Goal: Task Accomplishment & Management: Use online tool/utility

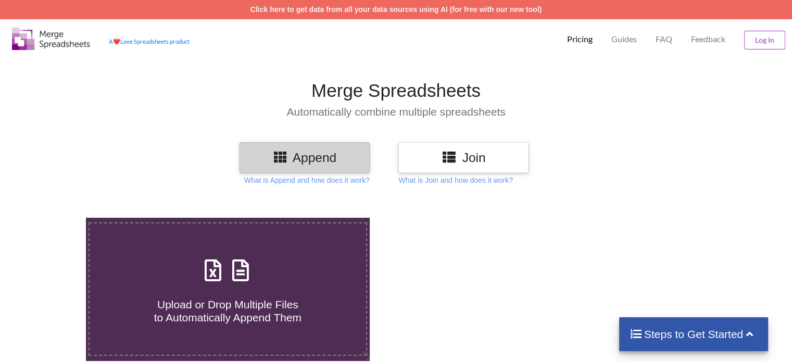
click at [331, 155] on h3 "Append" at bounding box center [304, 157] width 115 height 15
click at [333, 181] on p "What is Append and how does it work?" at bounding box center [307, 180] width 126 height 10
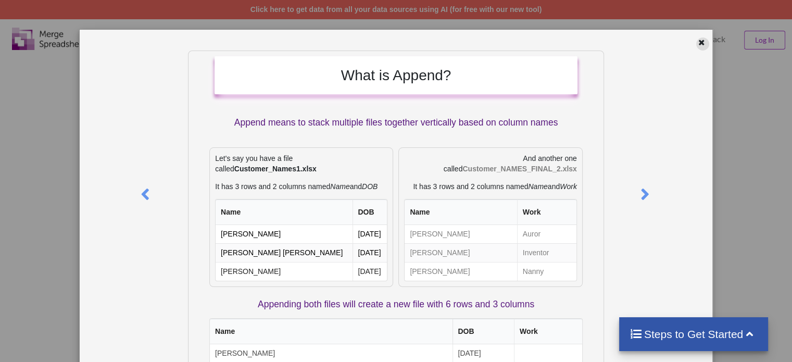
click at [696, 45] on div at bounding box center [702, 44] width 13 height 13
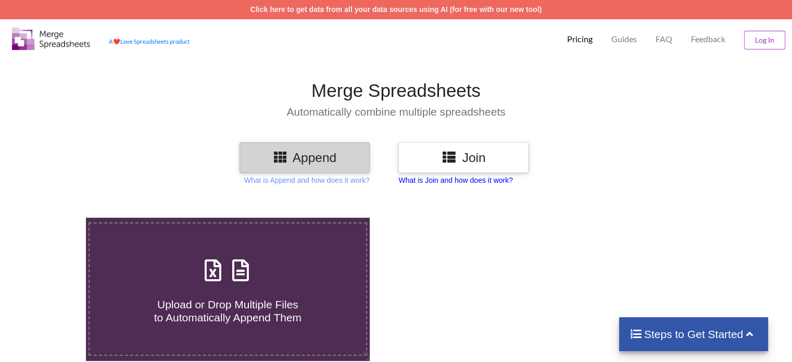
click at [370, 179] on p "What is Join and how does it work?" at bounding box center [307, 180] width 126 height 10
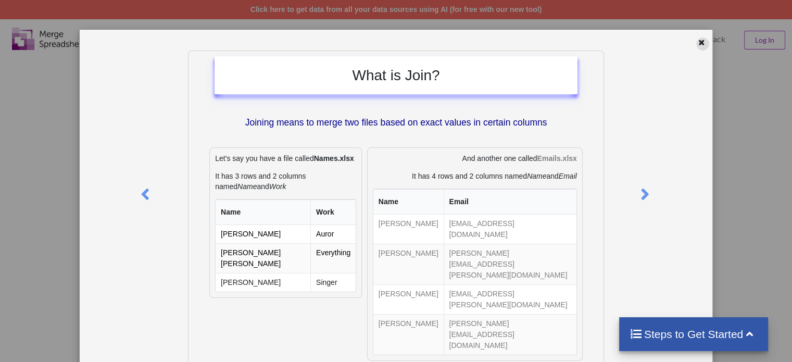
click at [700, 42] on icon at bounding box center [701, 41] width 9 height 7
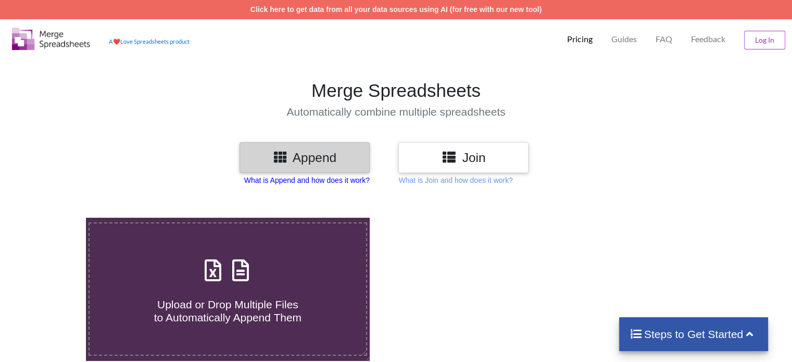
click at [307, 181] on p "What is Append and how does it work?" at bounding box center [307, 180] width 126 height 10
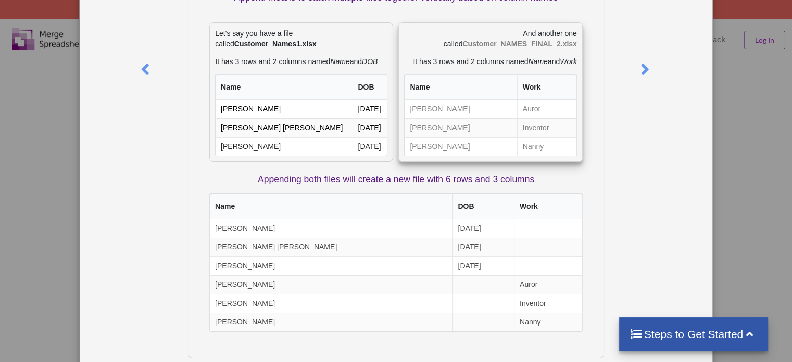
scroll to position [125, 0]
click at [638, 66] on icon at bounding box center [644, 65] width 21 height 18
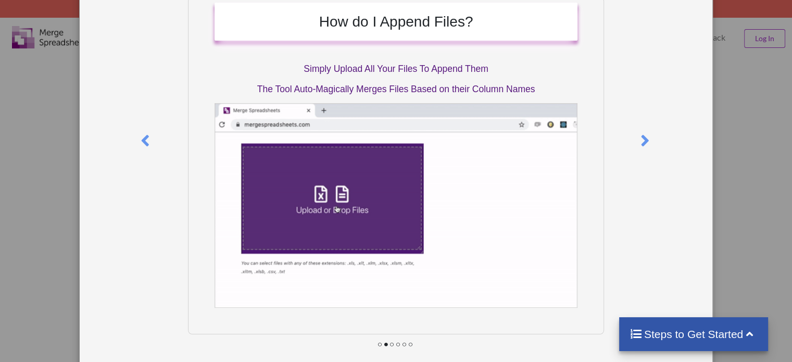
scroll to position [72, 0]
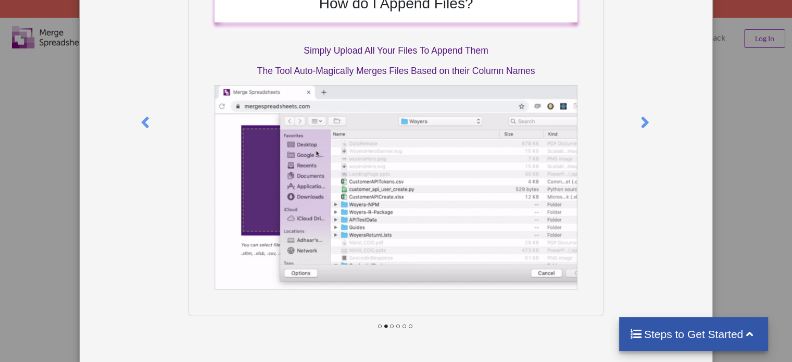
click at [754, 131] on div "How do I Append Files? Simply Upload All Your Files To Append Them The Tool Aut…" at bounding box center [396, 181] width 792 height 362
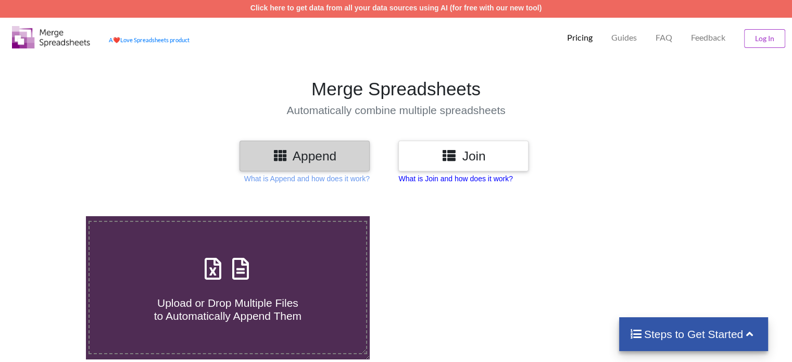
click at [370, 177] on p "What is Join and how does it work?" at bounding box center [307, 178] width 126 height 10
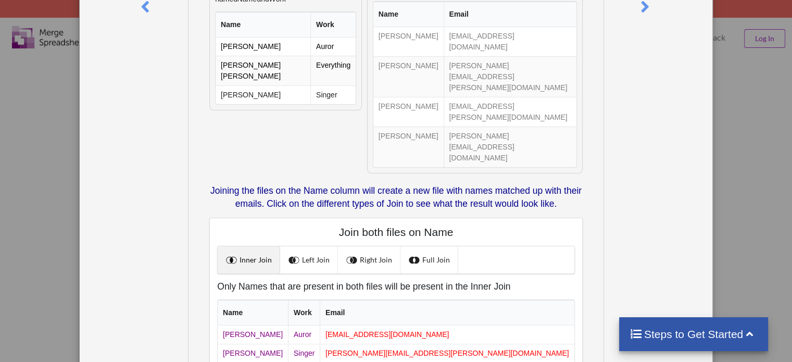
scroll to position [190, 0]
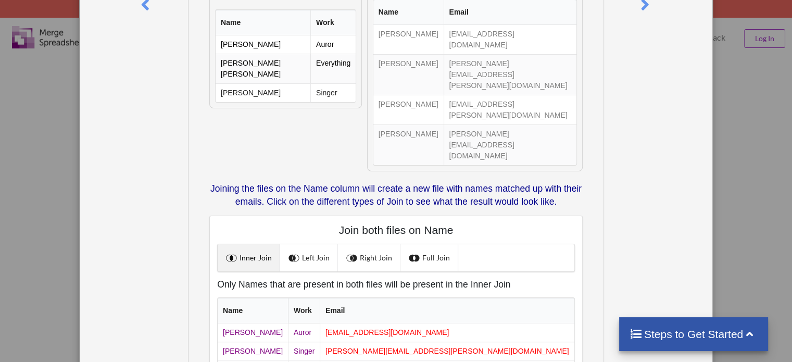
click at [755, 142] on div "What is Join? Joining means to merge two files based on exact values in certain…" at bounding box center [396, 181] width 792 height 362
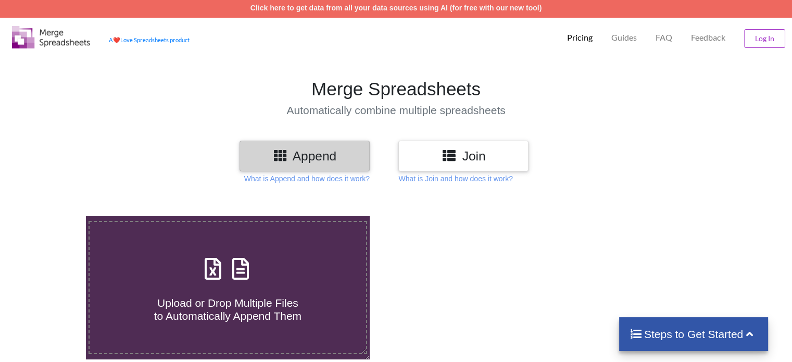
click at [339, 154] on h3 "Append" at bounding box center [304, 155] width 115 height 15
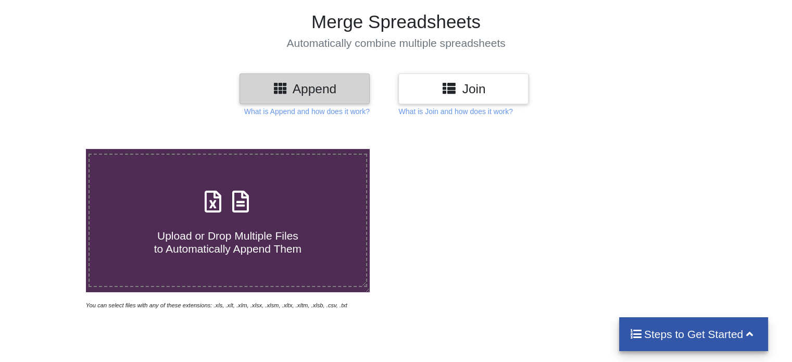
scroll to position [73, 0]
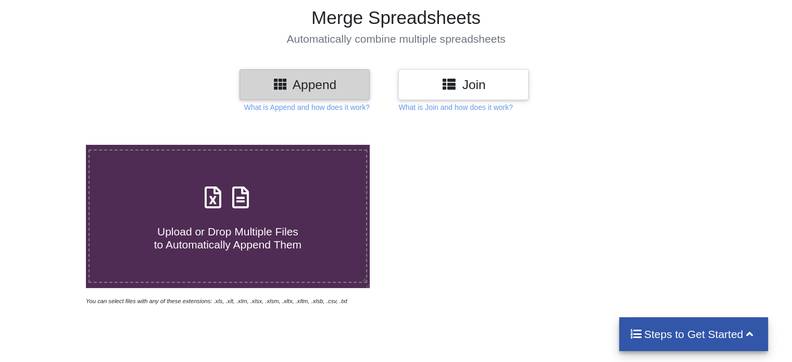
click at [217, 197] on icon at bounding box center [213, 192] width 26 height 22
click at [54, 145] on input "Upload or Drop Multiple Files to Automatically Append Them" at bounding box center [54, 145] width 0 height 0
type input "C:\fakepath\0001-0400.xlsx"
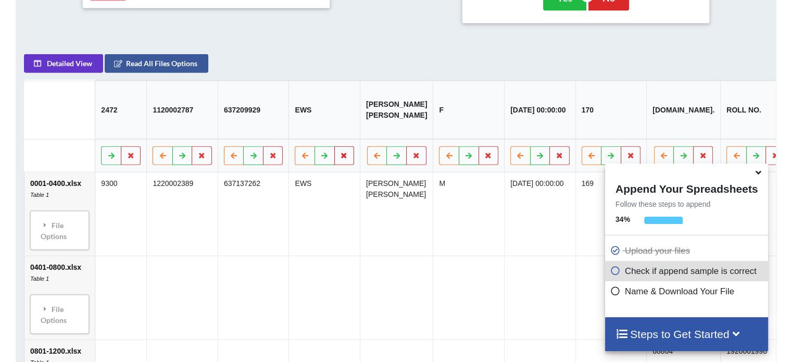
scroll to position [533, 0]
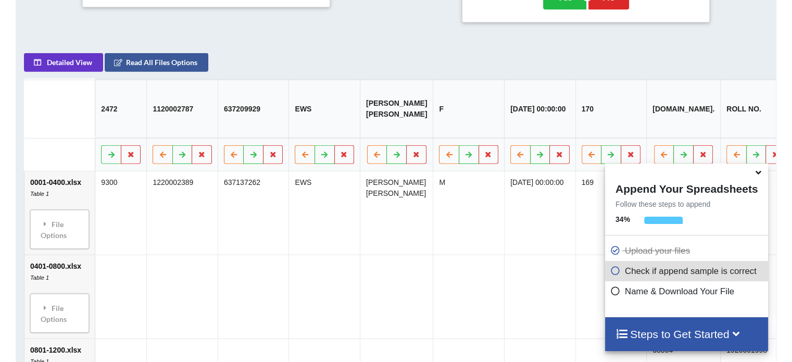
click at [664, 293] on p "Name & Download Your File" at bounding box center [687, 291] width 155 height 13
click at [613, 293] on icon at bounding box center [615, 289] width 10 height 9
drag, startPoint x: 607, startPoint y: 290, endPoint x: 668, endPoint y: 332, distance: 73.8
click at [668, 332] on div "Append Your Spreadsheets Follow these steps to append 34 % Upload your files Ch…" at bounding box center [686, 258] width 163 height 188
click at [614, 292] on icon at bounding box center [615, 289] width 10 height 9
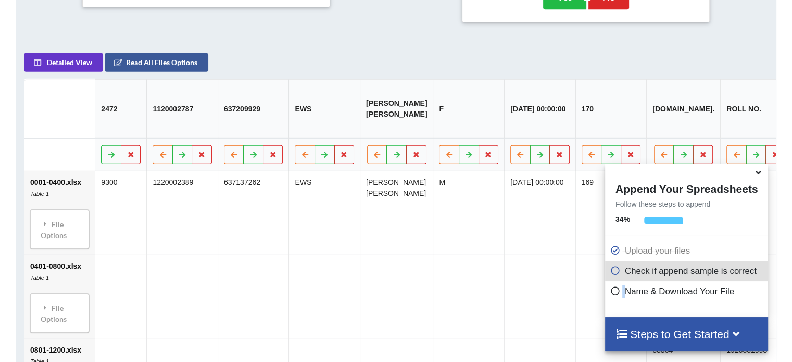
click at [614, 292] on icon at bounding box center [615, 289] width 10 height 9
click at [658, 337] on h4 "Steps to Get Started" at bounding box center [687, 334] width 142 height 13
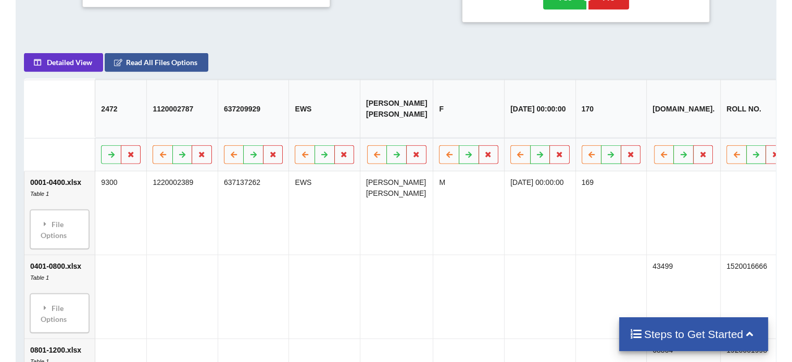
click at [677, 338] on h4 "Steps to Get Started" at bounding box center [694, 334] width 129 height 13
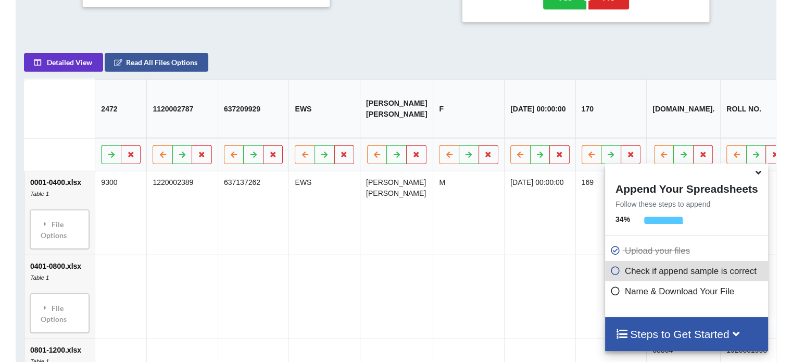
click at [677, 338] on h4 "Steps to Get Started" at bounding box center [687, 334] width 142 height 13
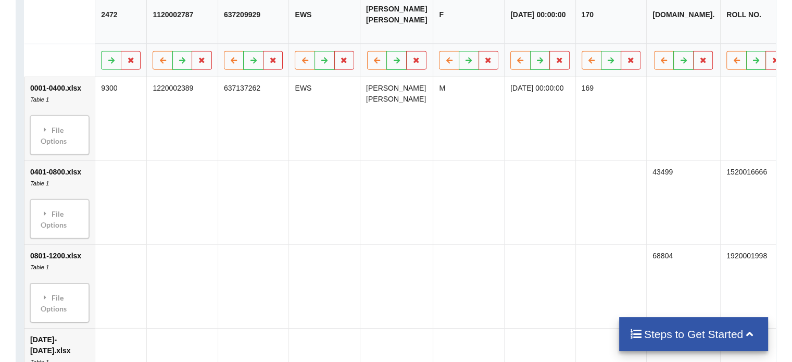
scroll to position [628, 0]
click at [70, 234] on div "File Options" at bounding box center [59, 218] width 53 height 33
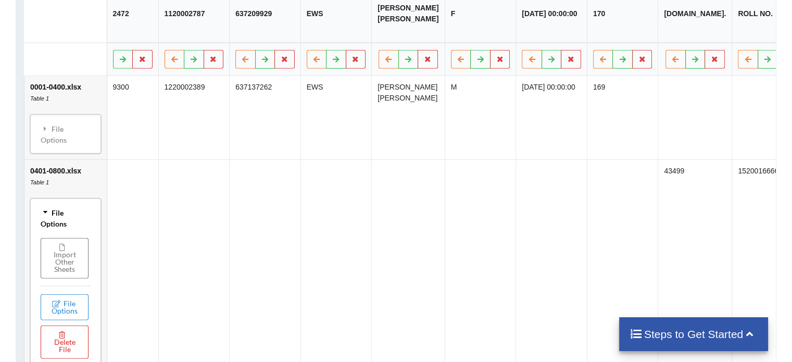
drag, startPoint x: 60, startPoint y: 259, endPoint x: 138, endPoint y: 286, distance: 81.7
click at [138, 286] on td at bounding box center [132, 321] width 52 height 324
drag, startPoint x: 138, startPoint y: 286, endPoint x: 255, endPoint y: 300, distance: 118.5
click at [255, 300] on tr "0401-0800.xlsx Table 1 File Options Import Other Sheets File Options Delete Fil…" at bounding box center [620, 321] width 1192 height 324
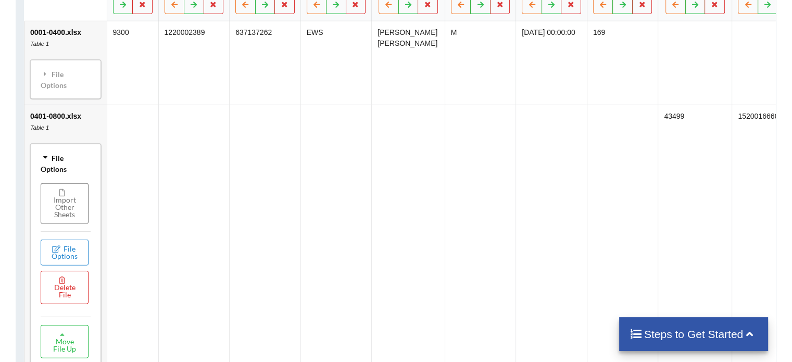
scroll to position [682, 0]
drag, startPoint x: 694, startPoint y: 165, endPoint x: 636, endPoint y: 178, distance: 59.8
click at [636, 178] on tr "0401-0800.xlsx Table 1 File Options Import Other Sheets File Options Delete Fil…" at bounding box center [620, 267] width 1192 height 324
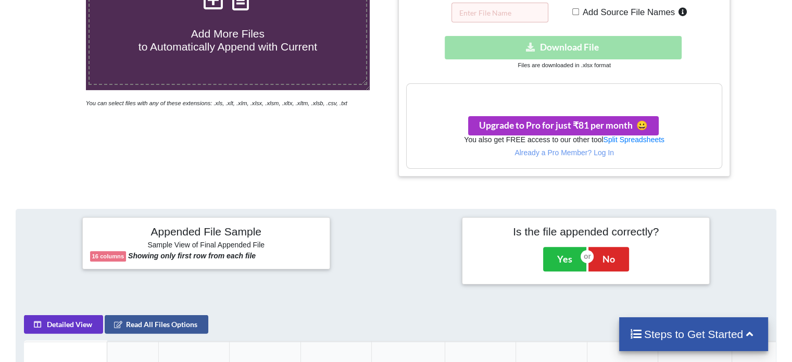
scroll to position [267, 0]
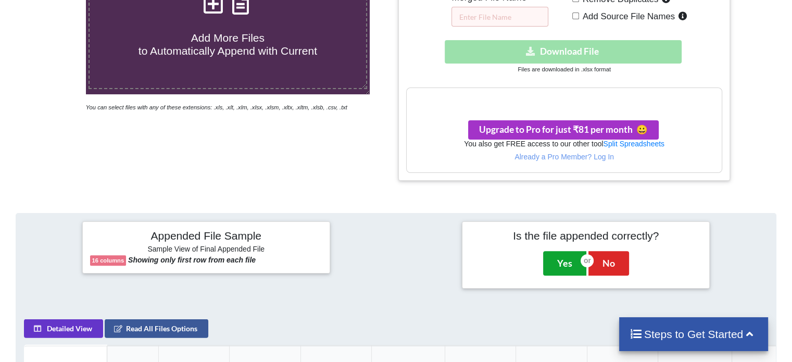
click at [565, 257] on button "Yes" at bounding box center [564, 263] width 43 height 24
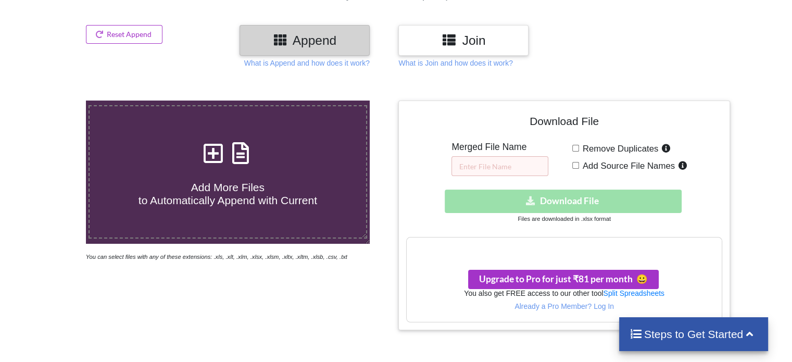
scroll to position [127, 0]
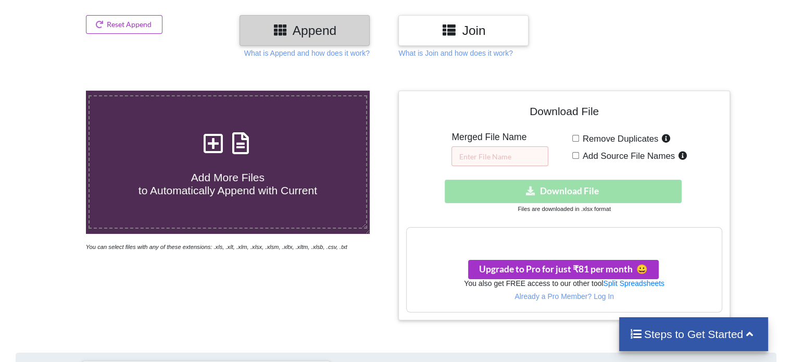
click at [566, 192] on div "Download hidden Download File" at bounding box center [564, 191] width 316 height 23
click at [567, 233] on h3 "Your files are more than 1 MB" at bounding box center [564, 238] width 315 height 11
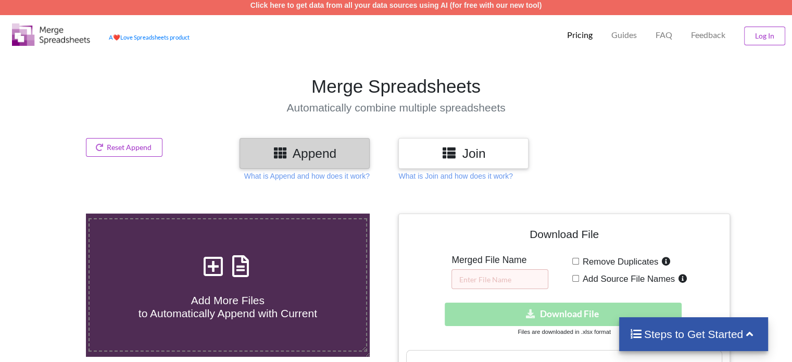
scroll to position [0, 0]
